Goal: Information Seeking & Learning: Check status

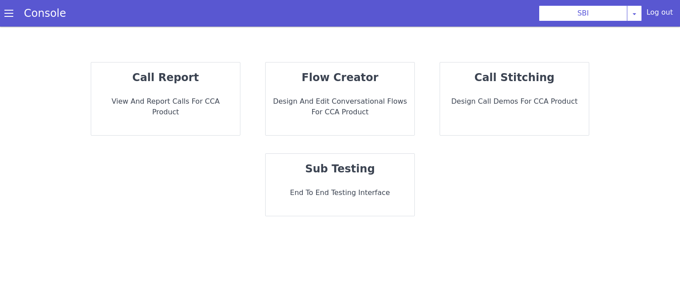
click at [181, 85] on div "call report View and report calls for CCA Product" at bounding box center [165, 98] width 149 height 73
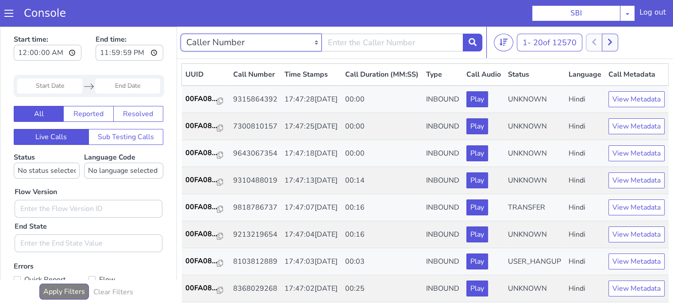
click at [266, 43] on select "Caller Number Call UUID Custom Parameter" at bounding box center [251, 43] width 141 height 18
select select "callUUID"
click at [181, 34] on select "Caller Number Call UUID Custom Parameter" at bounding box center [251, 43] width 141 height 18
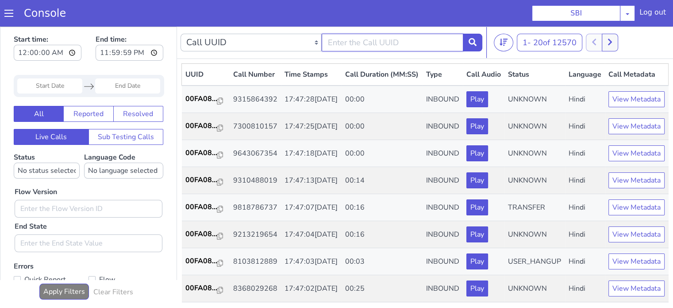
click at [362, 35] on input "text" at bounding box center [392, 43] width 141 height 18
paste input "4c652e8b-06eb-4358-8c4c-80959b194d03"
type input "4c652e8b-06eb-4358-8c4c-80959b194d03"
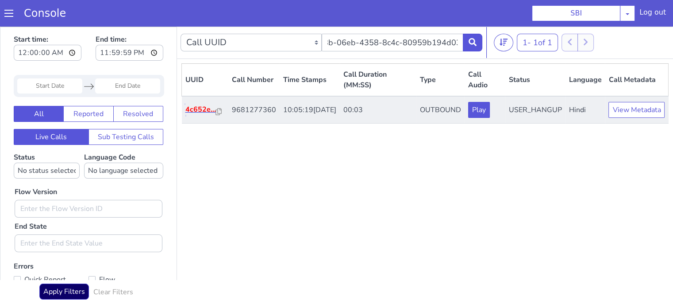
click at [207, 112] on p "4c652e..." at bounding box center [201, 109] width 31 height 11
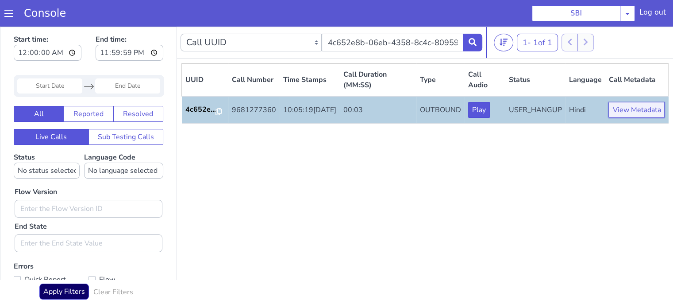
click at [643, 109] on button "View Metadata" at bounding box center [637, 110] width 56 height 16
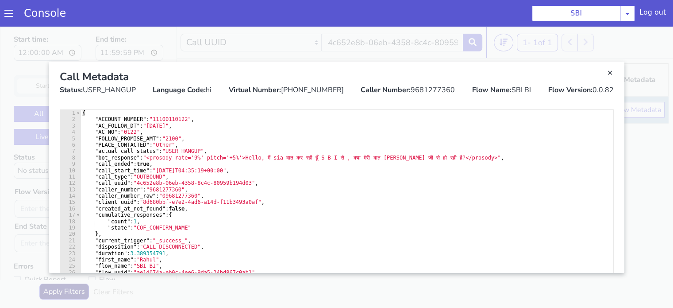
click at [603, 87] on div "Flow Version: 0.0.82" at bounding box center [581, 90] width 66 height 11
copy div "0.0.82"
click at [612, 77] on link "Close" at bounding box center [610, 73] width 9 height 9
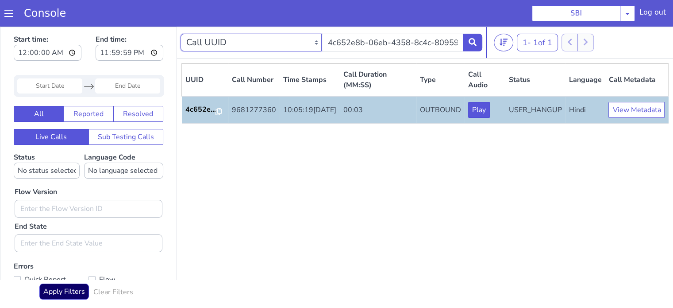
click at [266, 44] on select "Caller Number Call UUID Custom Parameter" at bounding box center [251, 43] width 141 height 18
select select "callerNumber"
click at [181, 34] on select "Caller Number Call UUID Custom Parameter" at bounding box center [251, 43] width 141 height 18
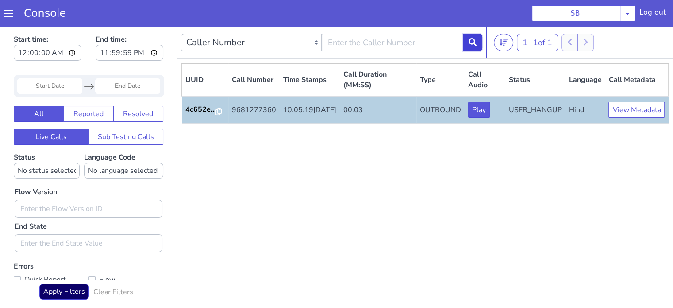
click at [480, 45] on button at bounding box center [472, 43] width 19 height 18
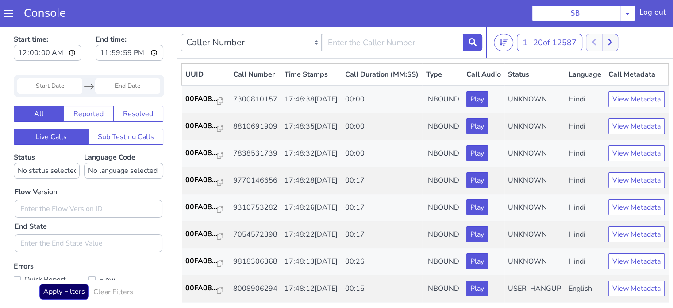
click at [60, 88] on input "Start Date" at bounding box center [49, 85] width 65 height 15
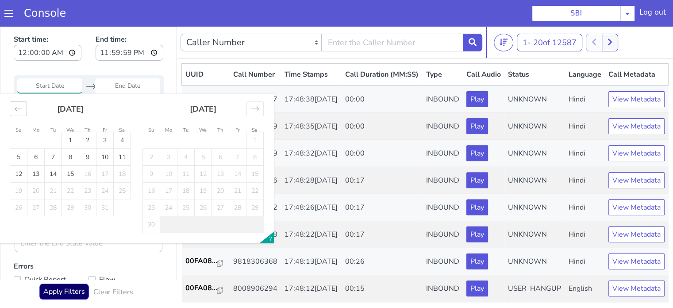
click at [14, 102] on div "Move backward to switch to the previous month." at bounding box center [18, 108] width 17 height 15
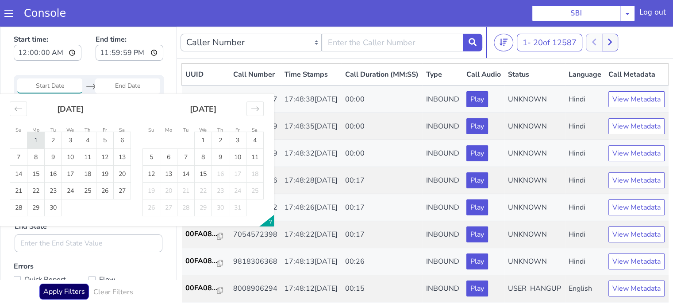
click at [43, 137] on td "1" at bounding box center [35, 140] width 17 height 17
type input "01 Sep 2025"
click at [43, 137] on td "1" at bounding box center [35, 140] width 17 height 17
type input "01 Sep 2025"
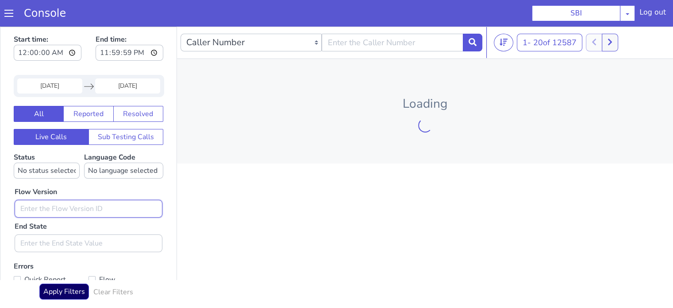
click at [101, 205] on input "text" at bounding box center [89, 209] width 148 height 18
paste input "0.0.82"
type input "0.0.82"
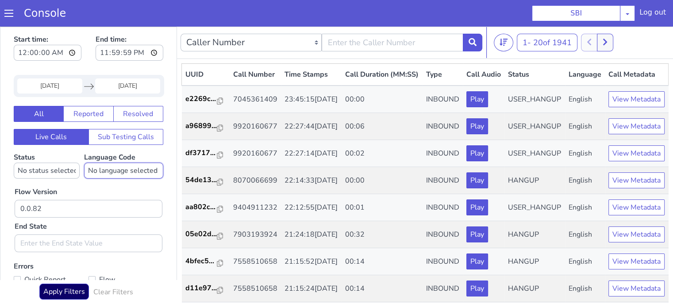
click at [108, 169] on select "No language selected Hindi English Tamil Telugu Kanada Marathi Malayalam Gujara…" at bounding box center [123, 170] width 79 height 16
click at [84, 162] on select "No language selected Hindi English Tamil Telugu Kanada Marathi Malayalam Gujara…" at bounding box center [123, 170] width 79 height 16
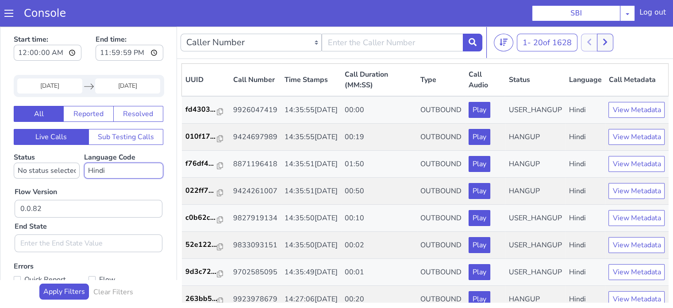
click at [127, 170] on select "No language selected Hindi English Tamil Telugu Kanada Marathi Malayalam Gujara…" at bounding box center [123, 170] width 79 height 16
select select "en"
click at [84, 162] on select "No language selected Hindi English Tamil Telugu Kanada Marathi Malayalam Gujara…" at bounding box center [123, 170] width 79 height 16
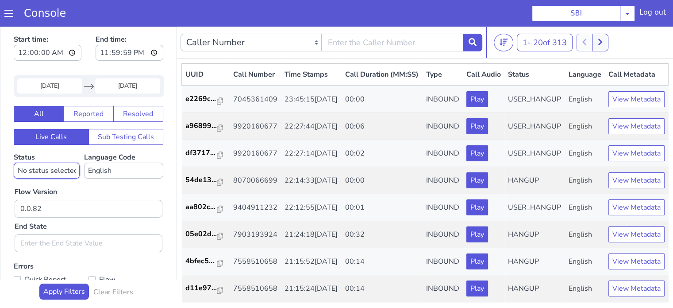
click at [53, 172] on select "No status selected HANGUP USER_HANGUP TRANSFER UNKNOWN" at bounding box center [47, 170] width 66 height 16
select select "HANGUP"
click at [14, 162] on select "No status selected HANGUP USER_HANGUP TRANSFER UNKNOWN" at bounding box center [47, 170] width 66 height 16
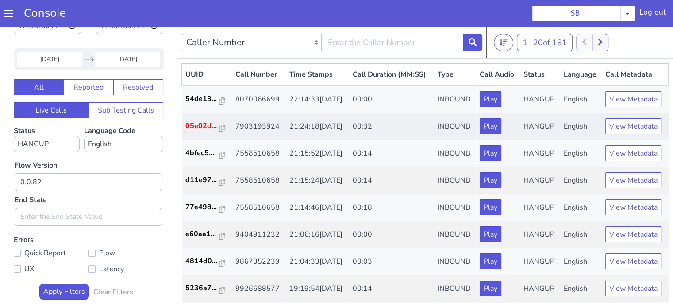
click at [208, 131] on p "05e02d..." at bounding box center [203, 125] width 35 height 11
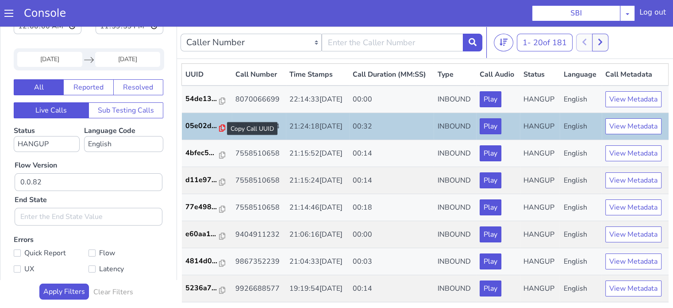
click at [219, 131] on icon at bounding box center [222, 127] width 6 height 7
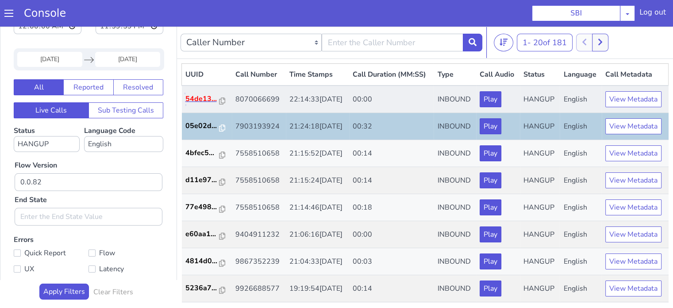
click at [201, 104] on p "54de13..." at bounding box center [203, 98] width 35 height 11
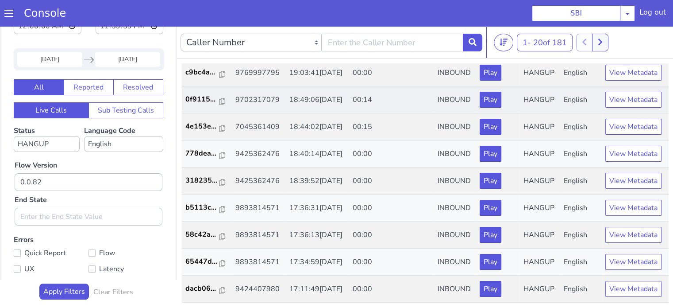
scroll to position [438, 0]
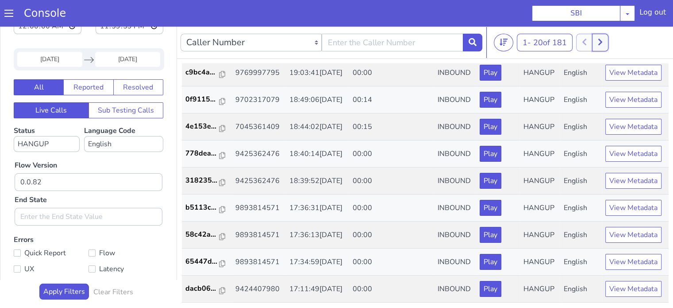
click at [603, 35] on button at bounding box center [600, 43] width 16 height 18
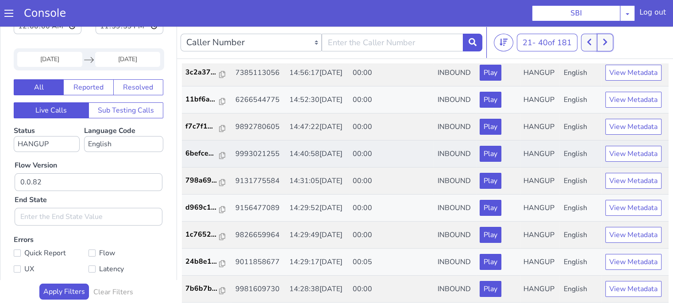
scroll to position [438, 0]
click at [614, 45] on button at bounding box center [605, 43] width 16 height 18
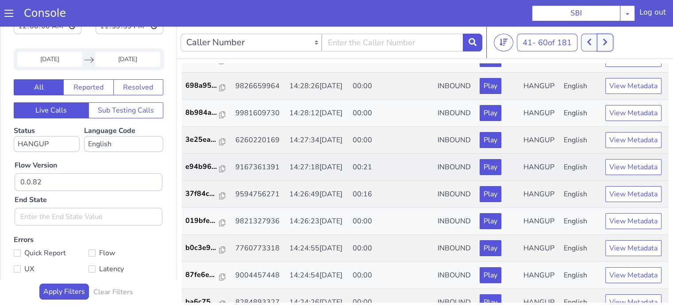
scroll to position [89, 0]
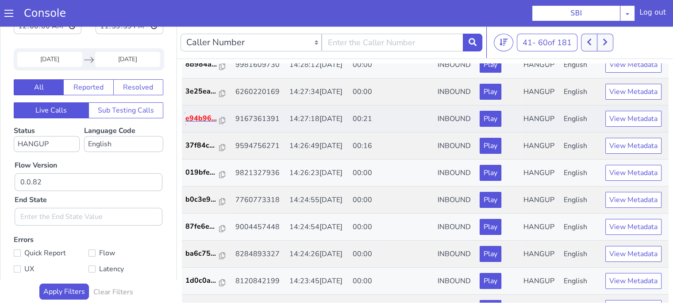
click at [193, 124] on p "e94b96..." at bounding box center [203, 118] width 35 height 11
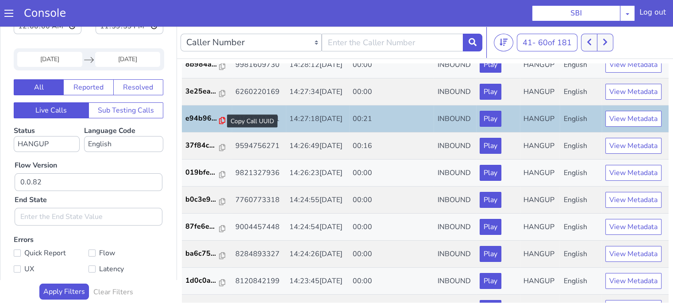
click at [219, 124] on icon at bounding box center [222, 120] width 6 height 7
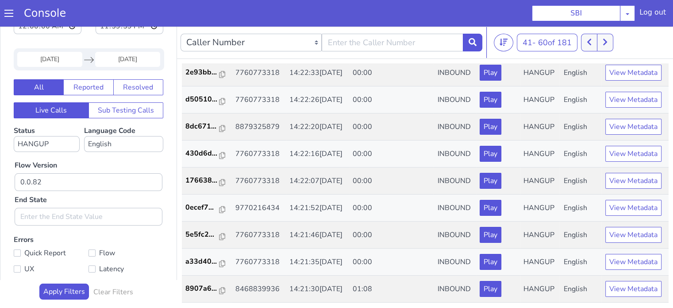
scroll to position [438, 0]
click at [193, 288] on p "8907a6..." at bounding box center [203, 288] width 35 height 11
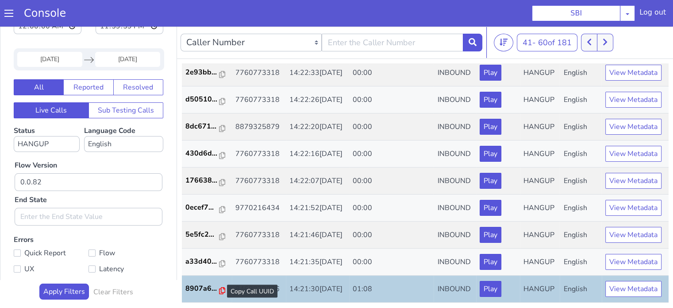
click at [220, 287] on icon at bounding box center [222, 290] width 6 height 7
click at [611, 43] on button at bounding box center [605, 43] width 16 height 18
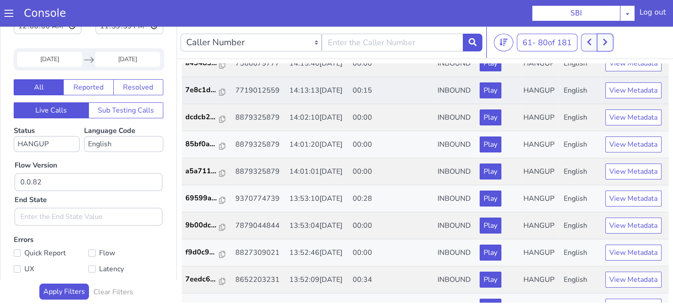
scroll to position [133, 0]
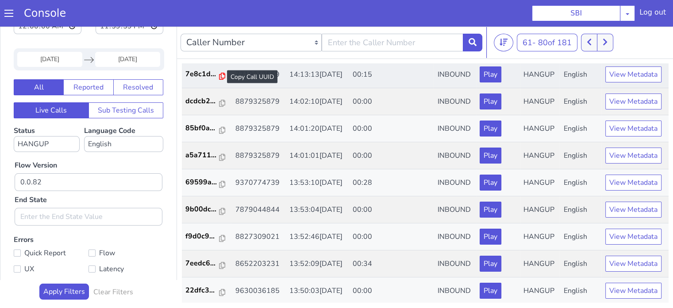
click at [219, 80] on icon at bounding box center [222, 76] width 6 height 7
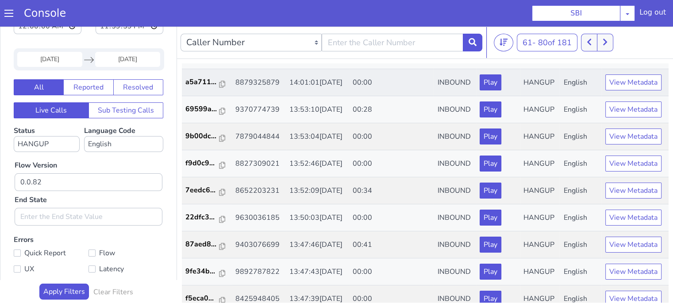
scroll to position [266, 0]
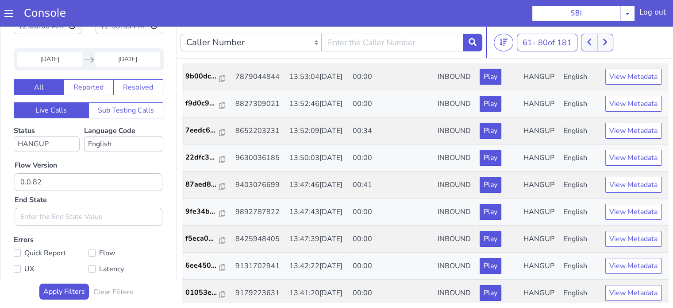
click at [219, 55] on icon at bounding box center [222, 51] width 6 height 7
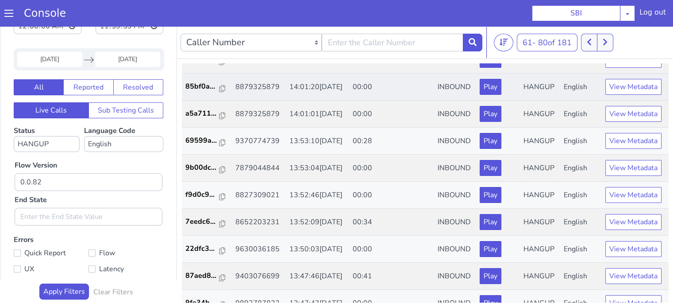
scroll to position [221, 0]
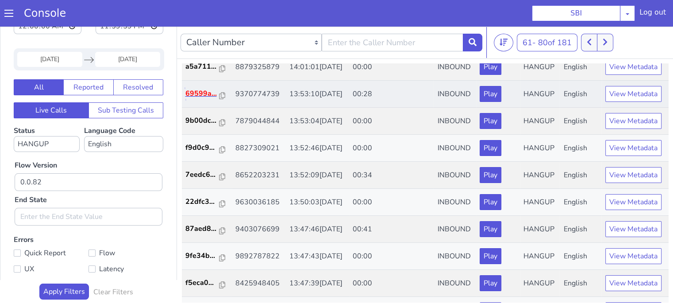
click at [199, 99] on p "69599a..." at bounding box center [203, 93] width 35 height 11
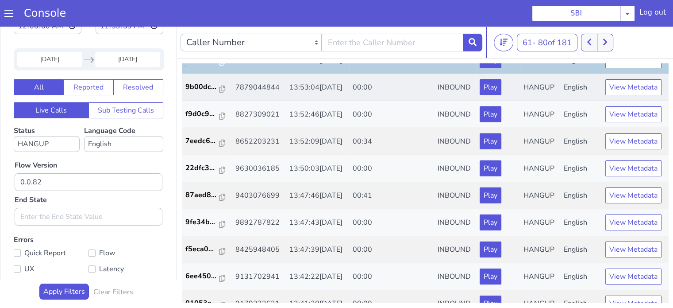
scroll to position [354, 0]
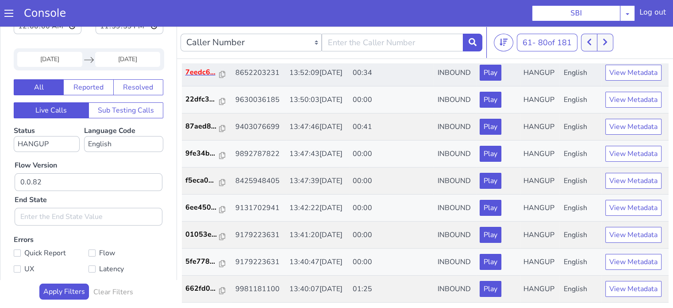
click at [203, 86] on td "7eedc6..." at bounding box center [207, 72] width 50 height 27
click at [203, 77] on p "7eedc6..." at bounding box center [203, 72] width 35 height 11
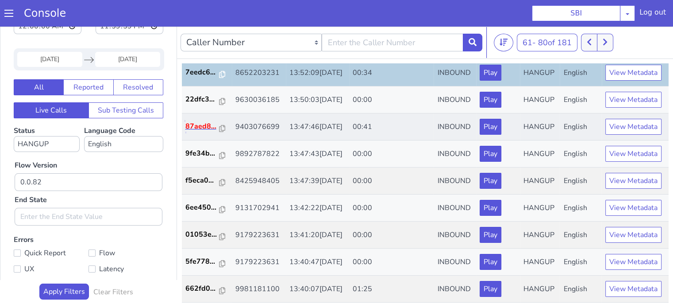
click at [194, 131] on p "87aed8..." at bounding box center [203, 126] width 35 height 11
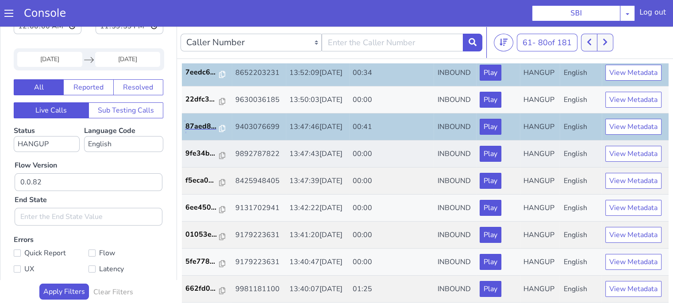
scroll to position [438, 0]
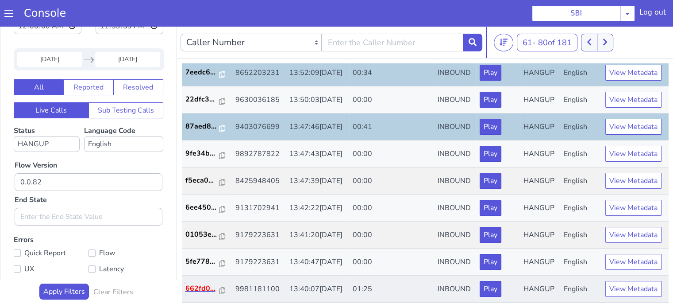
click at [198, 285] on p "662fd0..." at bounding box center [203, 288] width 35 height 11
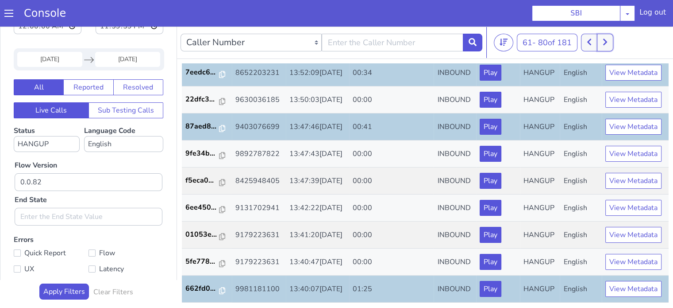
click at [608, 40] on icon at bounding box center [605, 42] width 5 height 8
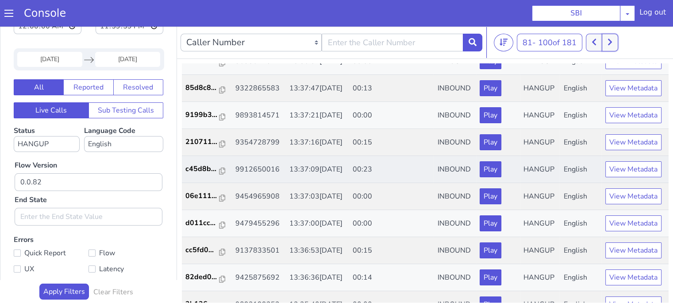
scroll to position [266, 0]
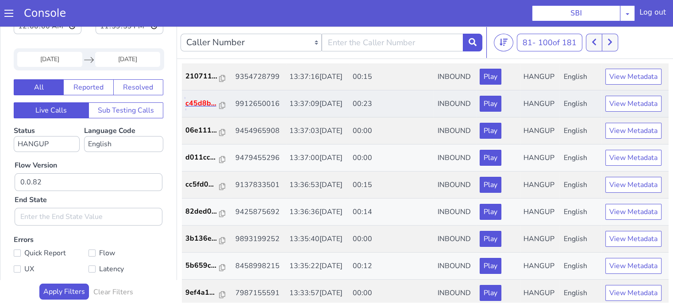
click at [190, 108] on p "c45d8b..." at bounding box center [203, 103] width 35 height 11
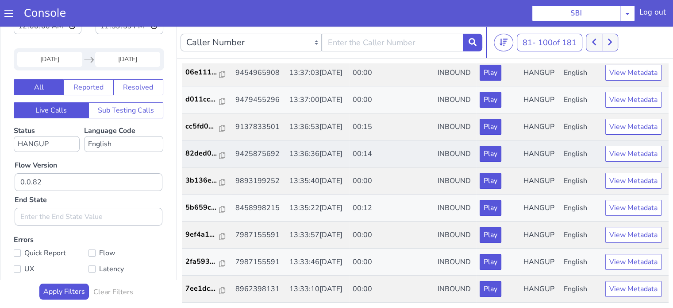
scroll to position [438, 0]
click at [622, 43] on div "81 - 100 of 181 20 50 100" at bounding box center [582, 43] width 176 height 18
click at [617, 45] on button at bounding box center [610, 43] width 16 height 18
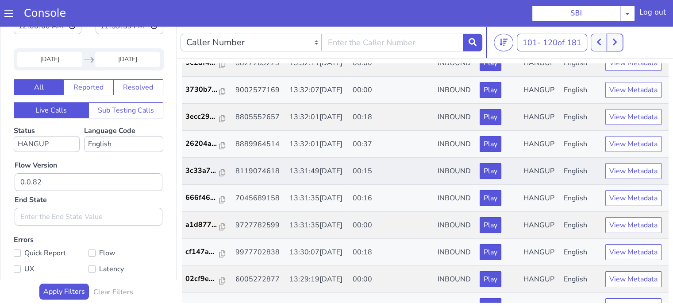
scroll to position [133, 0]
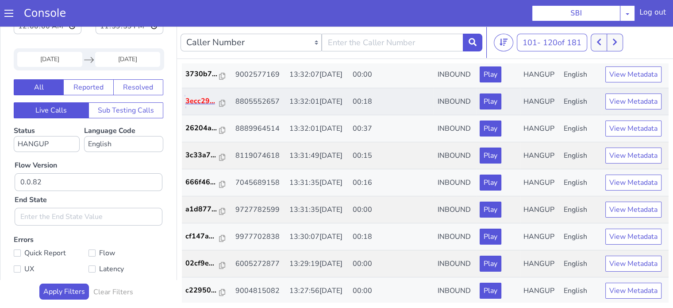
click at [203, 106] on p "3ecc29..." at bounding box center [203, 101] width 35 height 11
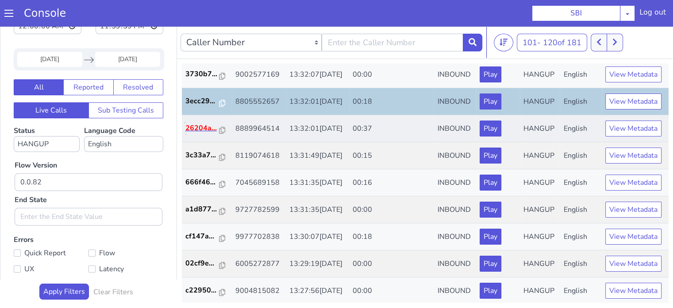
click at [204, 133] on p "26204a..." at bounding box center [203, 128] width 35 height 11
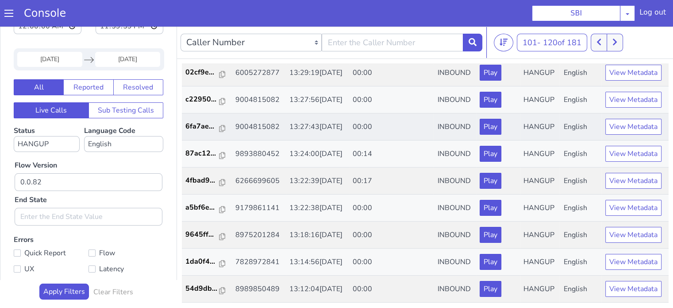
scroll to position [438, 0]
click at [623, 43] on button at bounding box center [615, 43] width 16 height 18
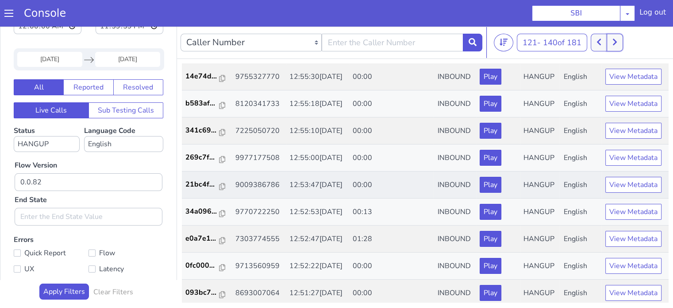
scroll to position [398, 0]
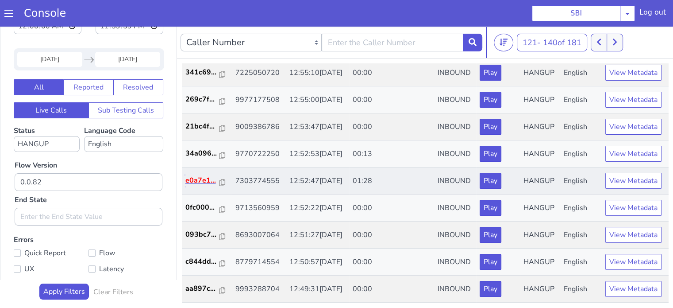
click at [201, 186] on p "e0a7e1..." at bounding box center [203, 180] width 35 height 11
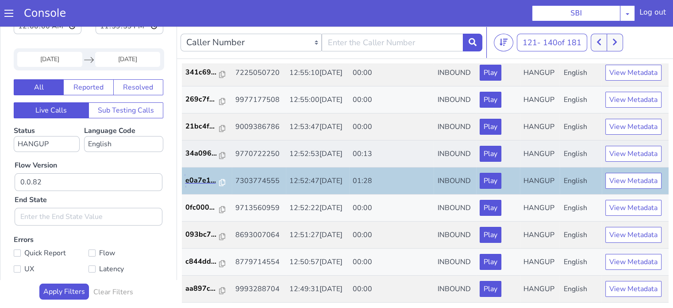
scroll to position [438, 0]
click at [617, 42] on icon at bounding box center [615, 42] width 4 height 7
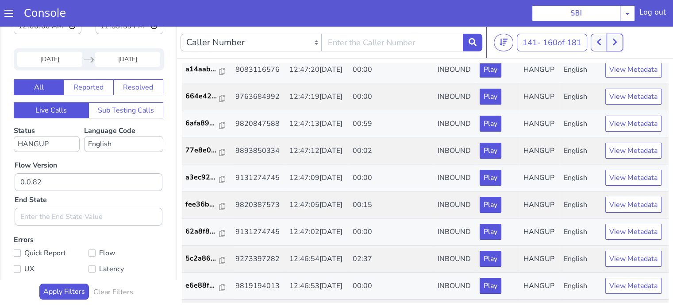
scroll to position [177, 0]
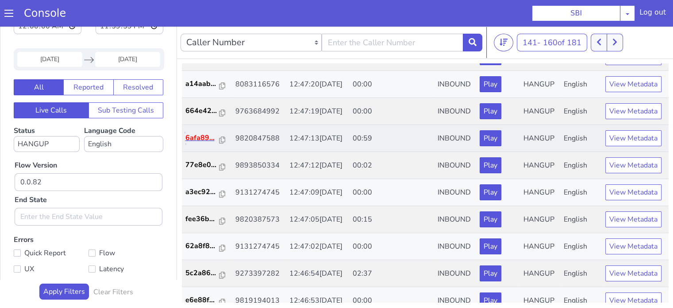
click at [195, 143] on p "6afa89..." at bounding box center [203, 137] width 35 height 11
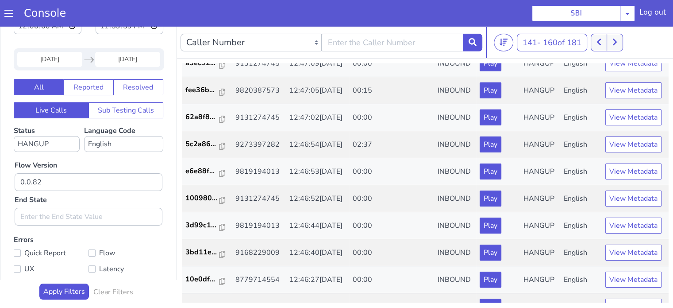
scroll to position [354, 0]
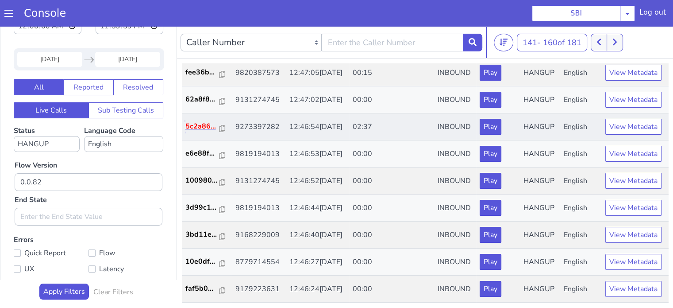
click at [196, 131] on p "5c2a86..." at bounding box center [203, 126] width 35 height 11
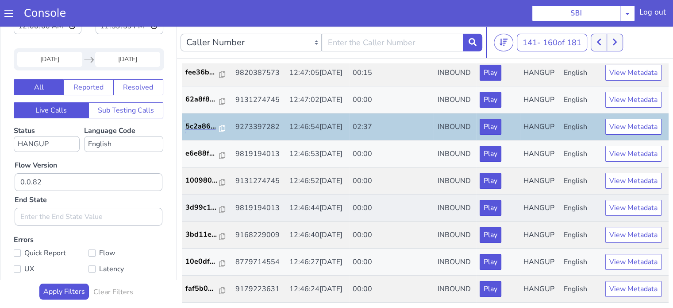
scroll to position [2, 0]
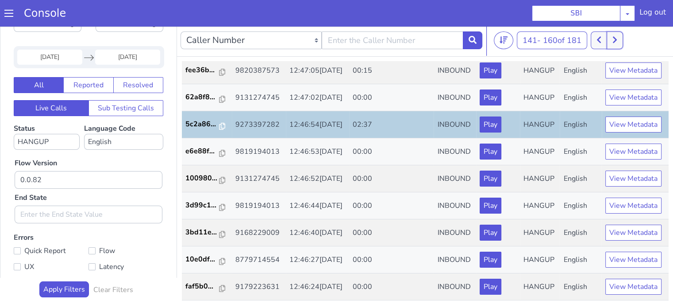
click at [620, 40] on button at bounding box center [615, 40] width 16 height 18
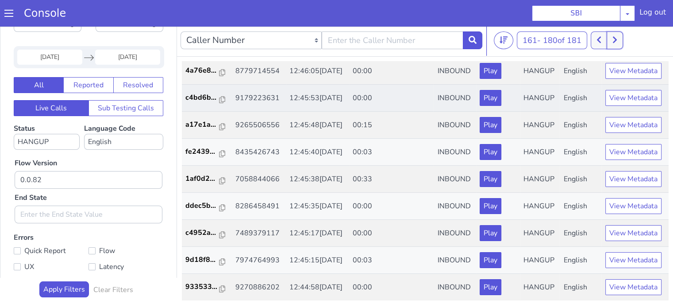
scroll to position [221, 0]
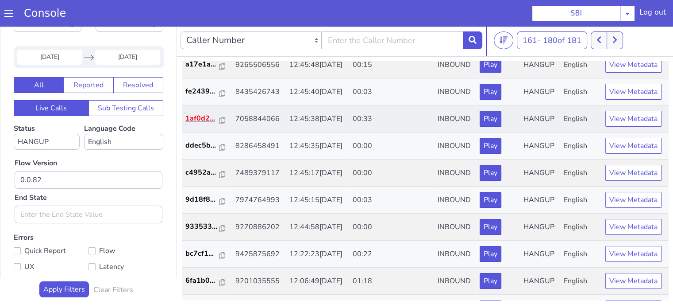
click at [194, 124] on p "1af0d2..." at bounding box center [203, 118] width 35 height 11
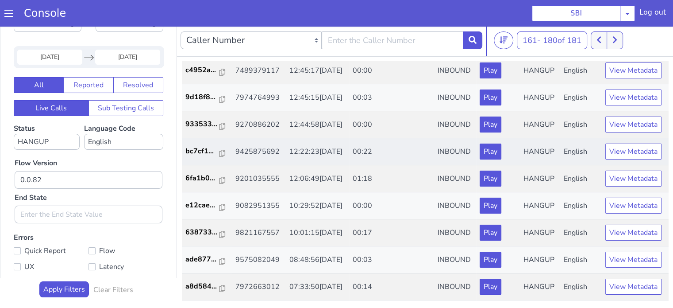
scroll to position [398, 0]
click at [202, 156] on p "bc7cf1..." at bounding box center [203, 151] width 35 height 11
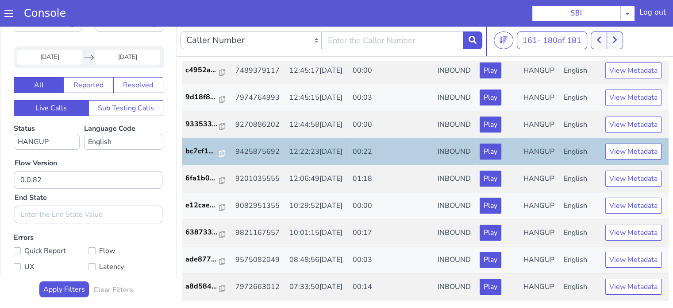
scroll to position [438, 0]
click at [193, 173] on p "6fa1b0..." at bounding box center [203, 178] width 35 height 11
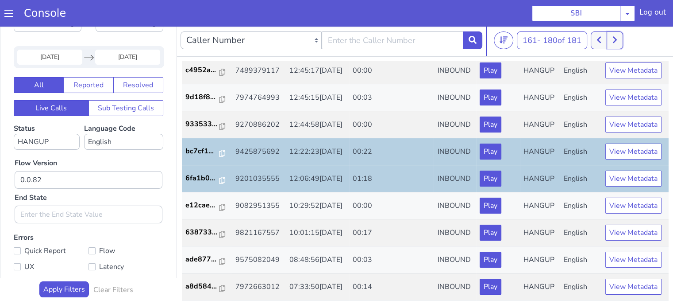
click at [623, 40] on button at bounding box center [615, 40] width 16 height 18
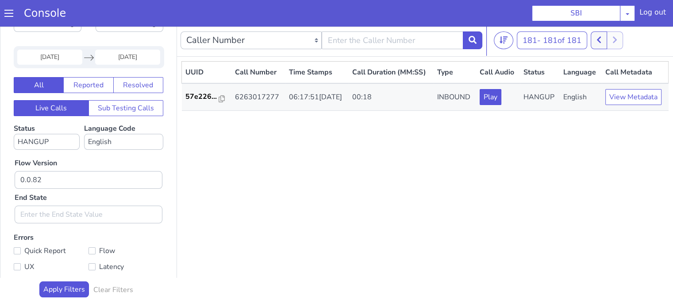
click at [202, 79] on th "UUID" at bounding box center [207, 73] width 50 height 22
click at [198, 96] on p "57e226..." at bounding box center [203, 96] width 34 height 11
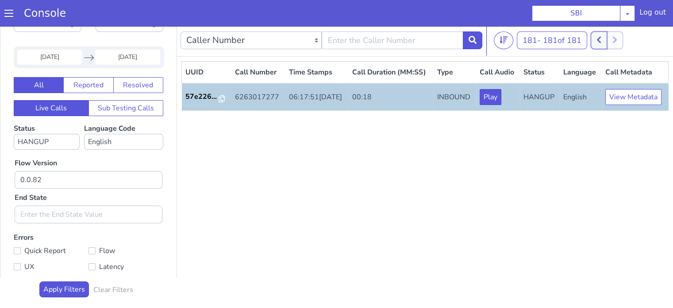
click at [601, 42] on icon at bounding box center [599, 40] width 4 height 7
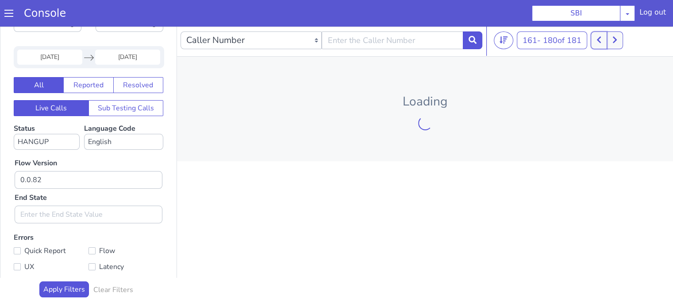
click at [601, 42] on icon at bounding box center [599, 40] width 4 height 7
click at [601, 42] on button at bounding box center [594, 40] width 16 height 18
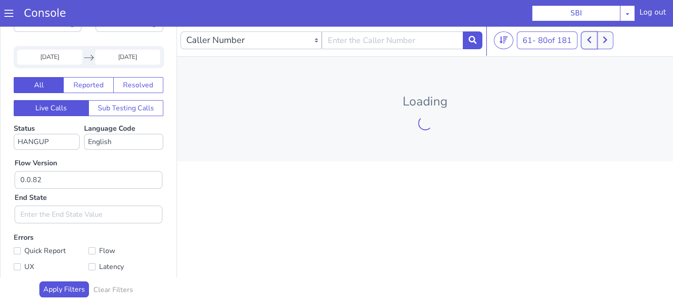
click at [586, 43] on button at bounding box center [589, 40] width 16 height 18
click at [587, 43] on button at bounding box center [589, 40] width 16 height 18
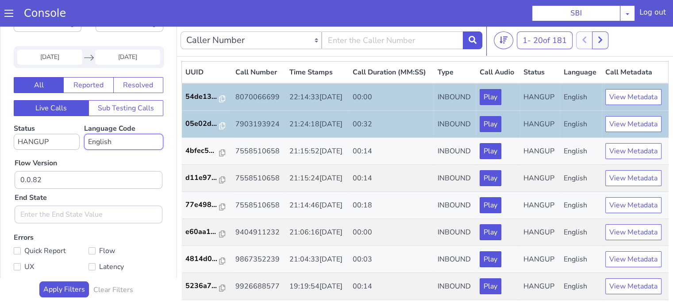
click at [139, 146] on select "No language selected Hindi English Tamil Telugu Kanada Marathi Malayalam Gujara…" at bounding box center [123, 142] width 79 height 16
select select "hi"
click at [84, 134] on select "No language selected Hindi English Tamil Telugu Kanada Marathi Malayalam Gujara…" at bounding box center [123, 142] width 79 height 16
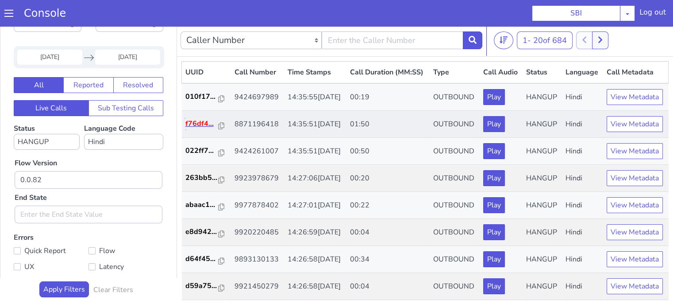
click at [205, 129] on p "f76df4..." at bounding box center [203, 123] width 34 height 11
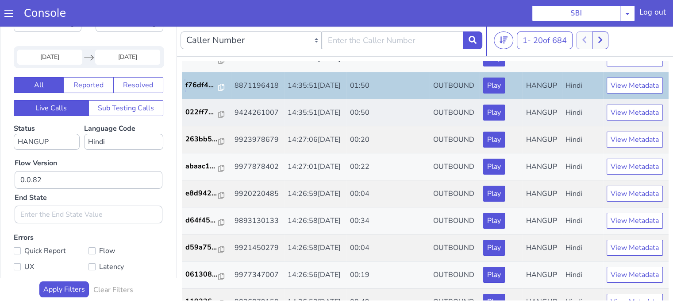
scroll to position [89, 0]
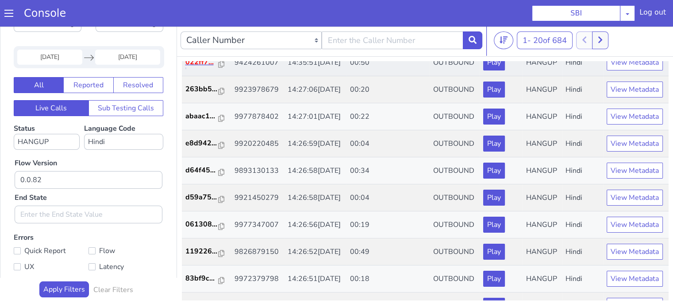
click at [200, 67] on p "022ff7..." at bounding box center [203, 62] width 34 height 11
